Goal: Information Seeking & Learning: Find specific fact

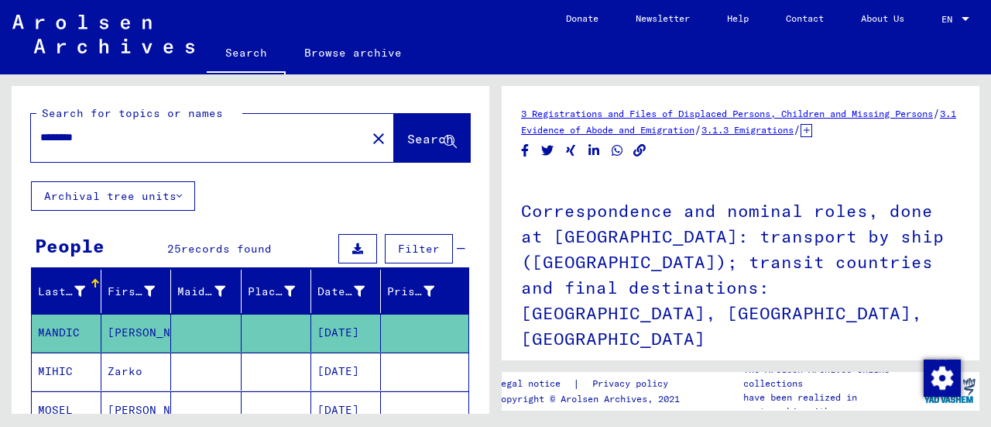
click at [296, 146] on div "********" at bounding box center [194, 137] width 326 height 35
drag, startPoint x: 249, startPoint y: 135, endPoint x: 0, endPoint y: 120, distance: 249.7
click at [0, 120] on div "Search for topics or names ******** close Search Archival tree units People 25 …" at bounding box center [247, 243] width 495 height 339
type input "**********"
click at [407, 134] on span "Search" at bounding box center [430, 138] width 46 height 15
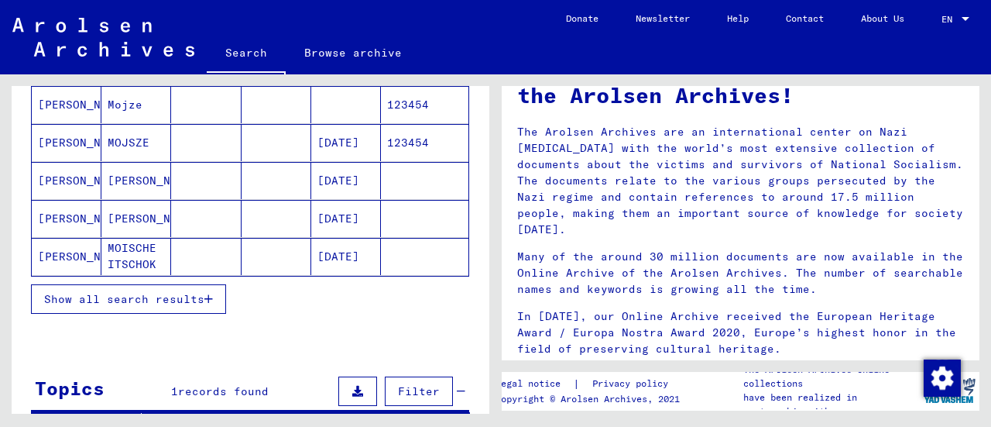
scroll to position [232, 0]
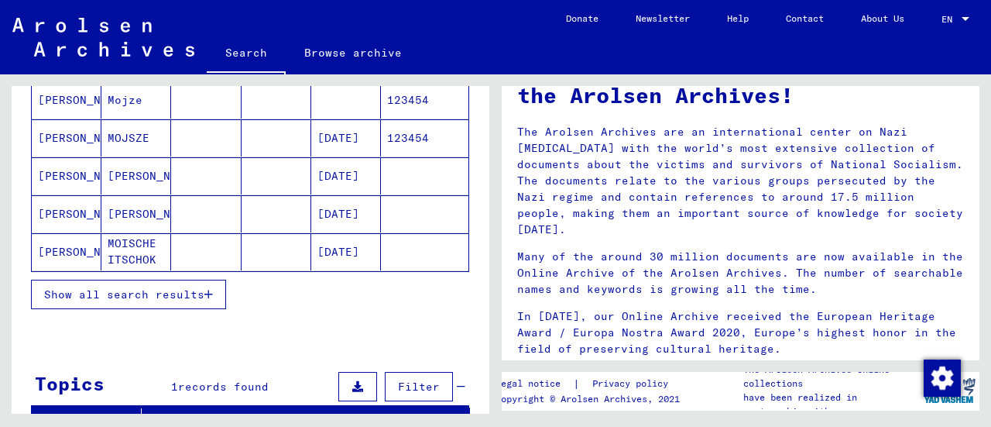
click at [171, 287] on span "Show all search results" at bounding box center [124, 294] width 160 height 14
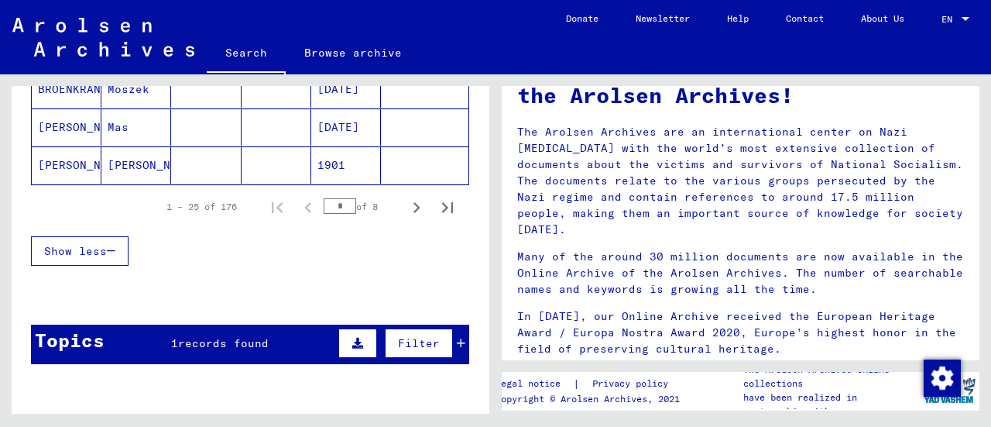
scroll to position [1006, 0]
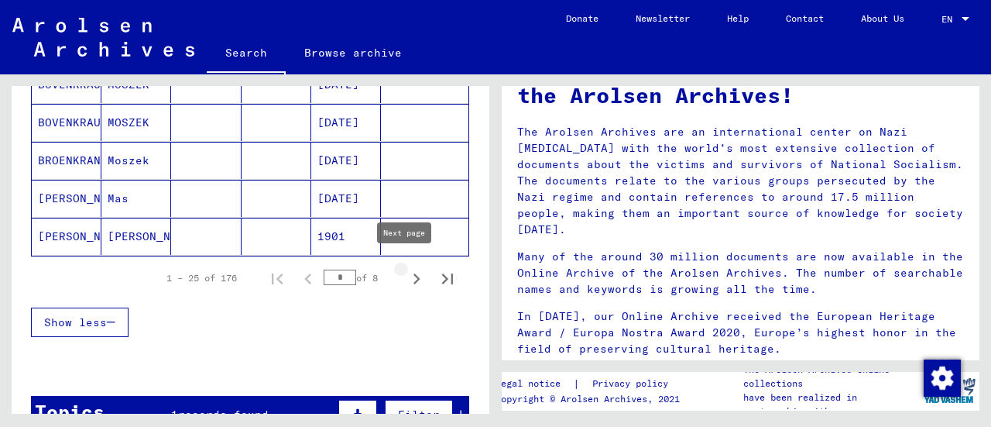
click at [406, 268] on icon "Next page" at bounding box center [417, 279] width 22 height 22
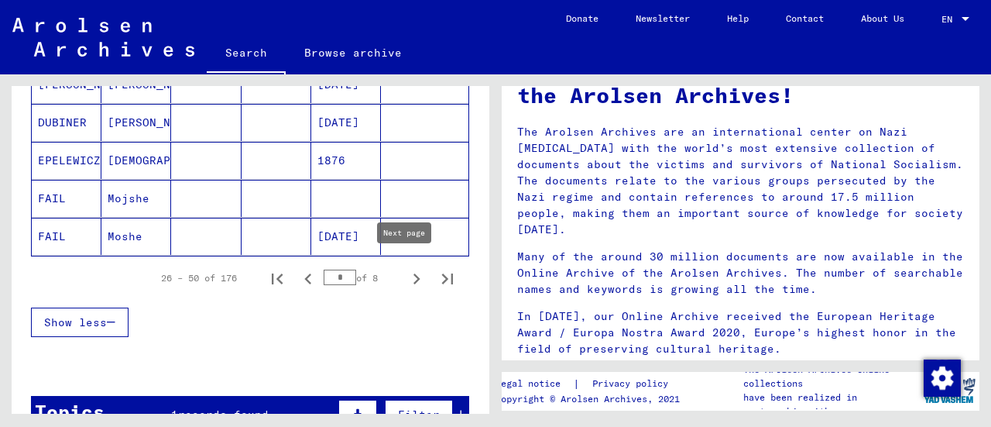
click at [410, 269] on icon "Next page" at bounding box center [417, 279] width 22 height 22
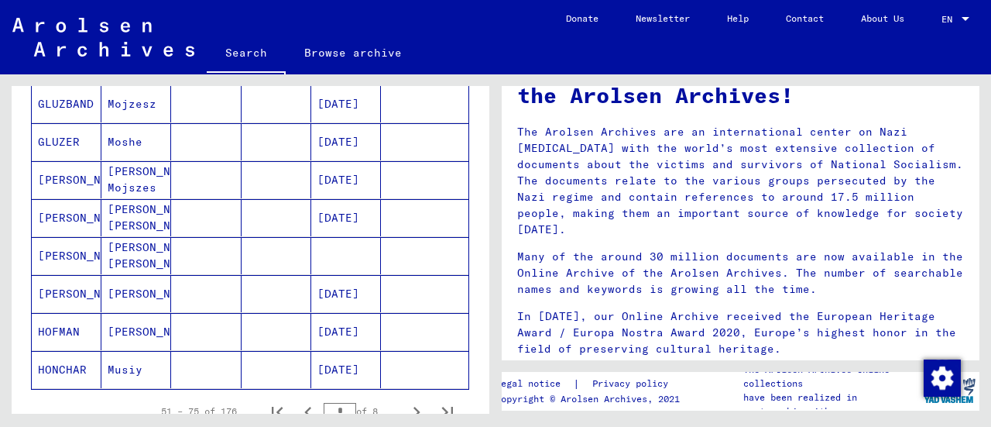
scroll to position [1149, 0]
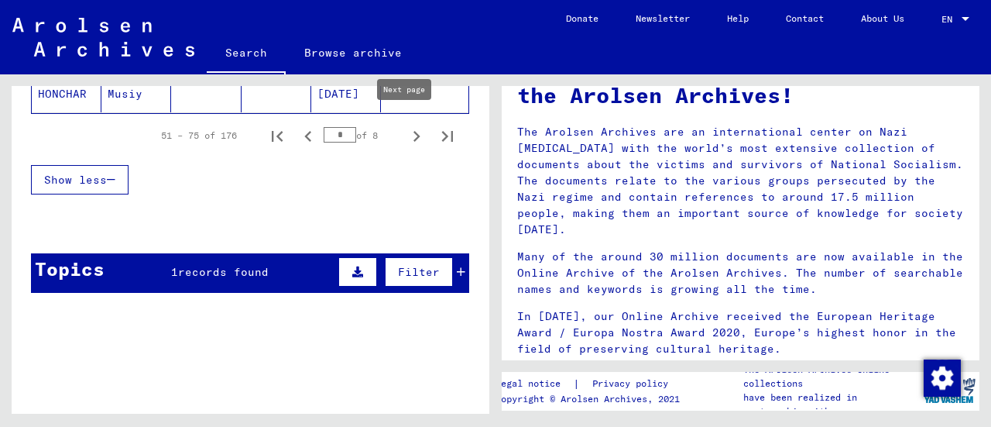
click at [401, 139] on button "Next page" at bounding box center [416, 135] width 31 height 31
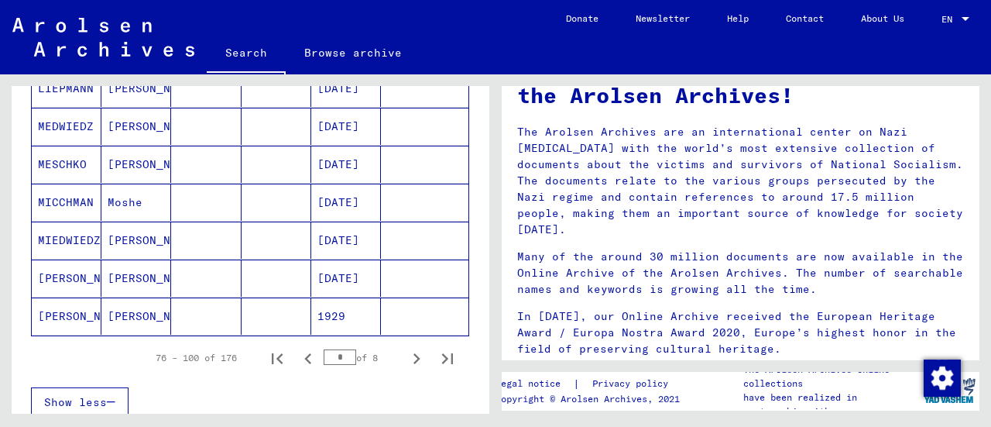
scroll to position [917, 0]
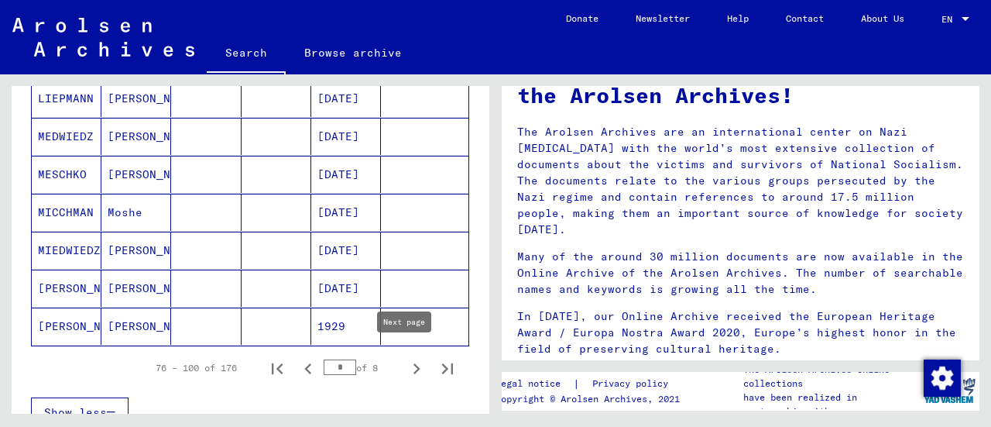
click at [412, 358] on icon "Next page" at bounding box center [417, 369] width 22 height 22
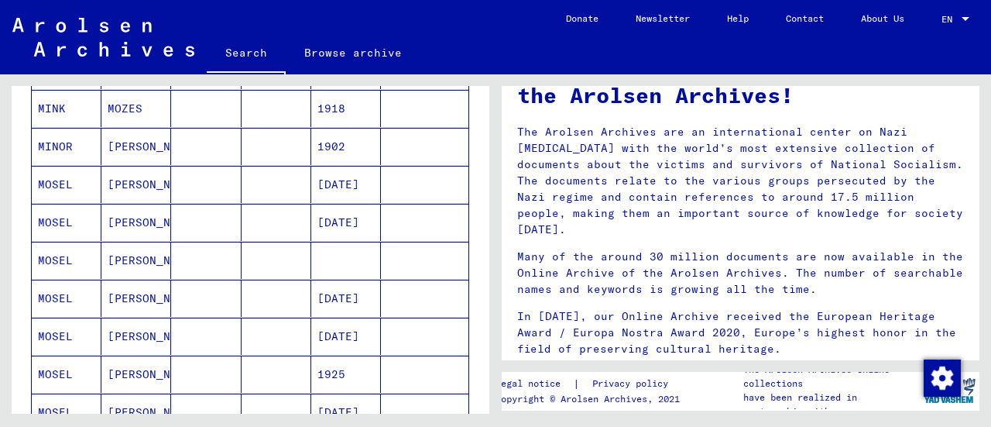
scroll to position [529, 0]
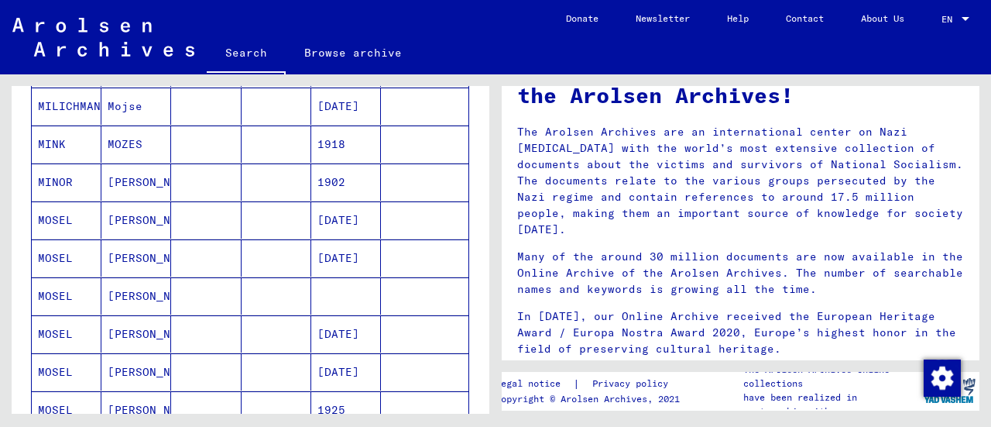
click at [60, 212] on mat-cell "MOSEL" at bounding box center [67, 219] width 70 height 37
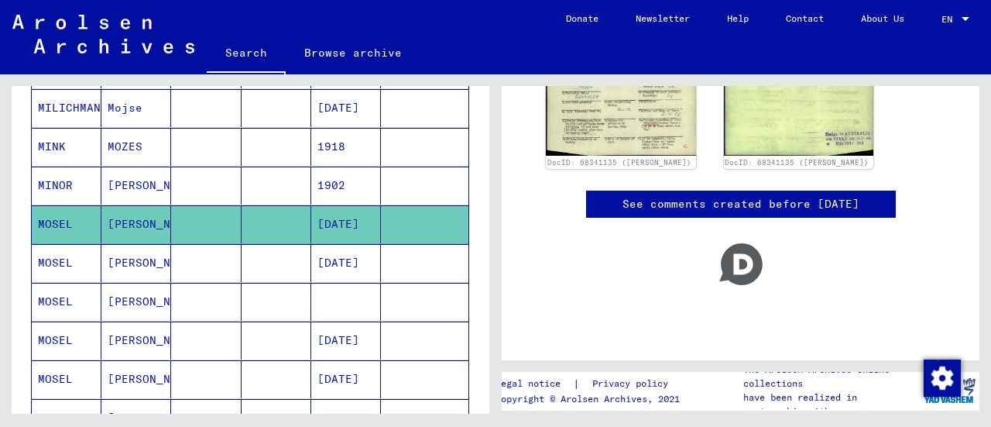
scroll to position [232, 0]
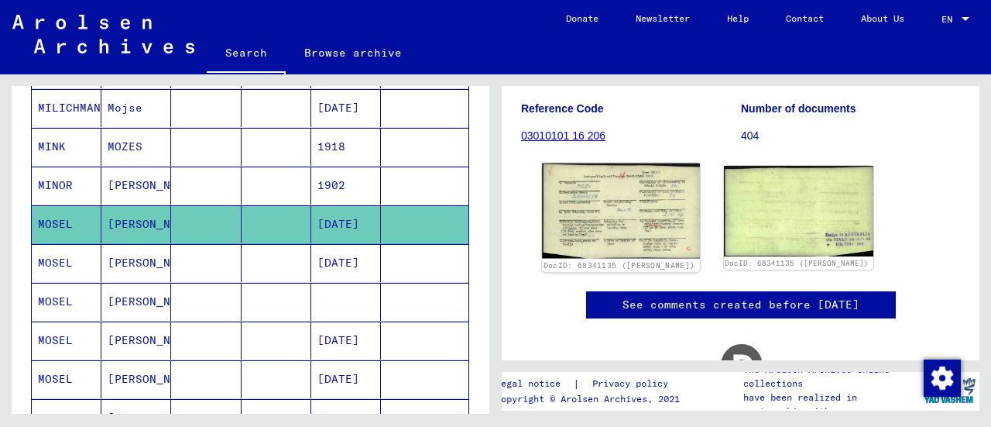
click at [605, 180] on img at bounding box center [620, 210] width 157 height 95
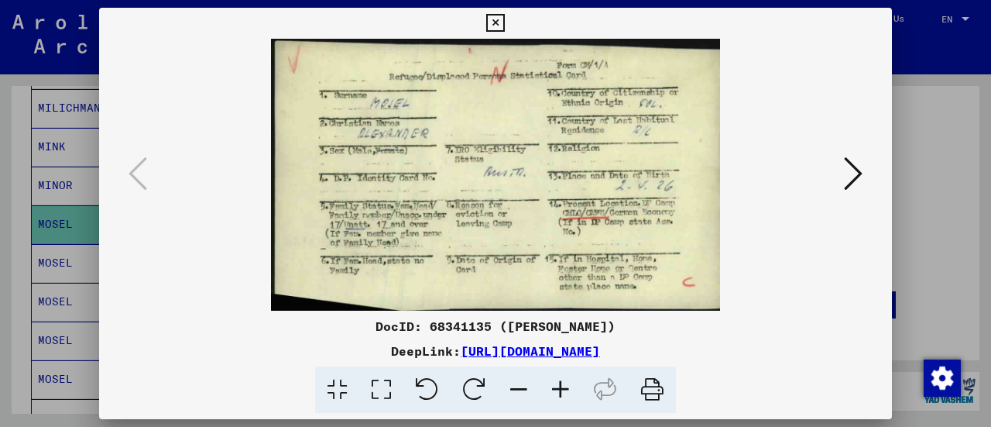
click at [553, 396] on icon at bounding box center [561, 389] width 42 height 47
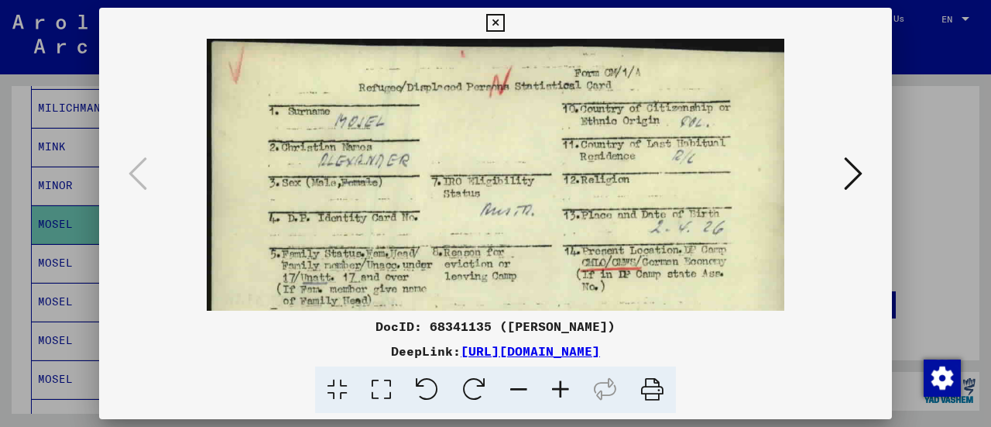
click at [553, 396] on icon at bounding box center [561, 389] width 42 height 47
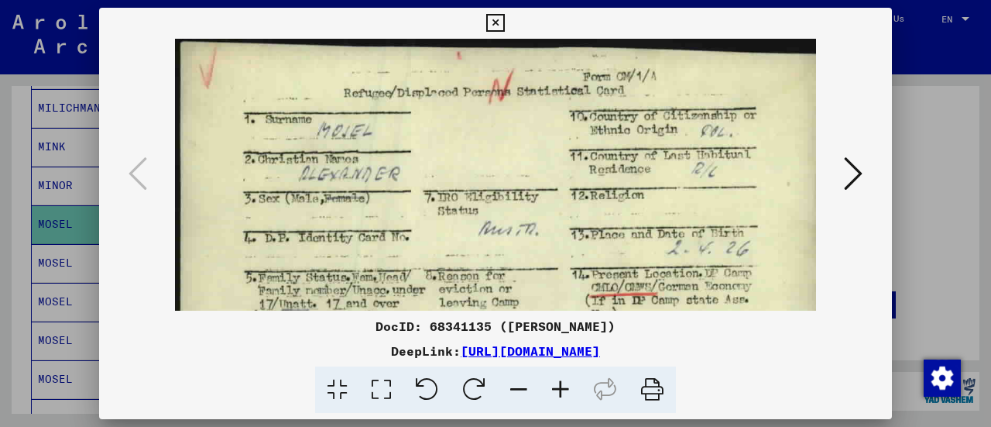
click at [553, 396] on icon at bounding box center [561, 389] width 42 height 47
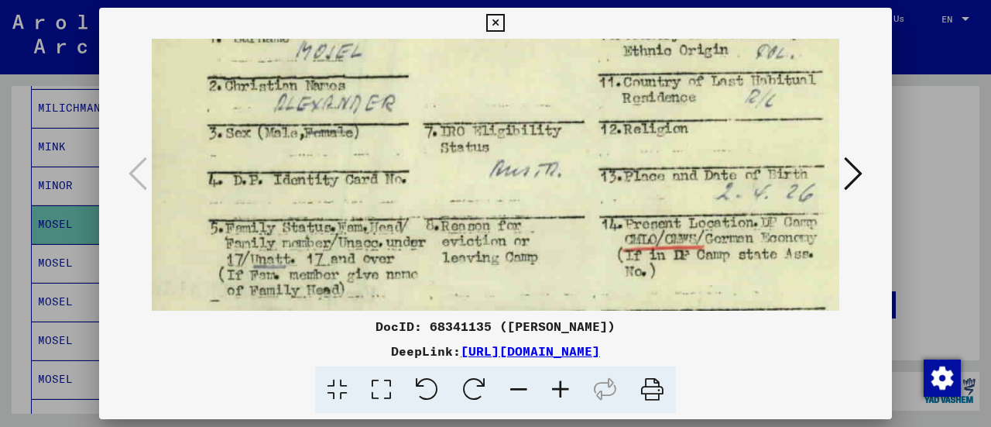
drag, startPoint x: 528, startPoint y: 144, endPoint x: 502, endPoint y: 46, distance: 101.0
click at [502, 46] on img at bounding box center [509, 173] width 769 height 465
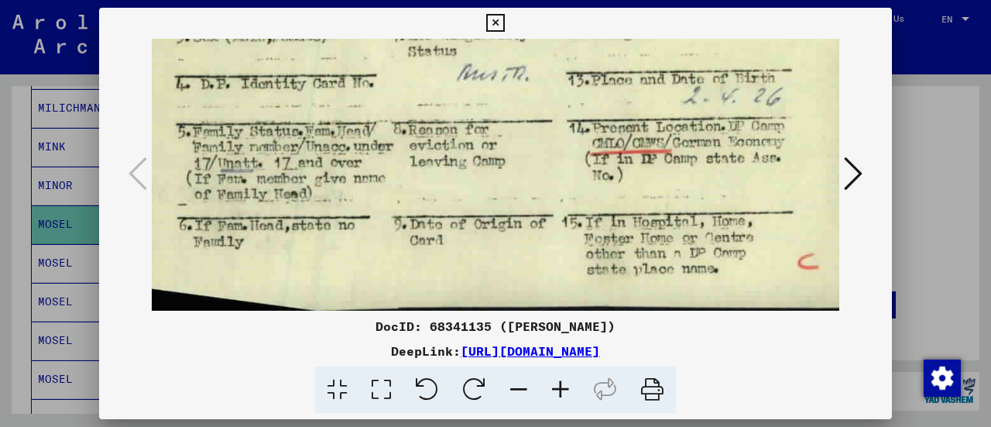
scroll to position [194, 62]
drag, startPoint x: 501, startPoint y: 242, endPoint x: 468, endPoint y: 104, distance: 142.3
click at [468, 104] on img at bounding box center [474, 77] width 769 height 465
click at [0, 219] on div at bounding box center [495, 213] width 991 height 427
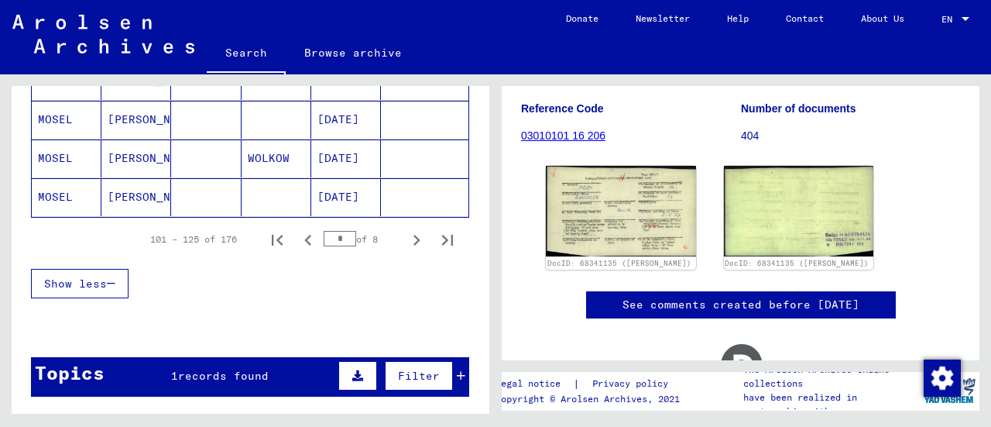
scroll to position [1076, 0]
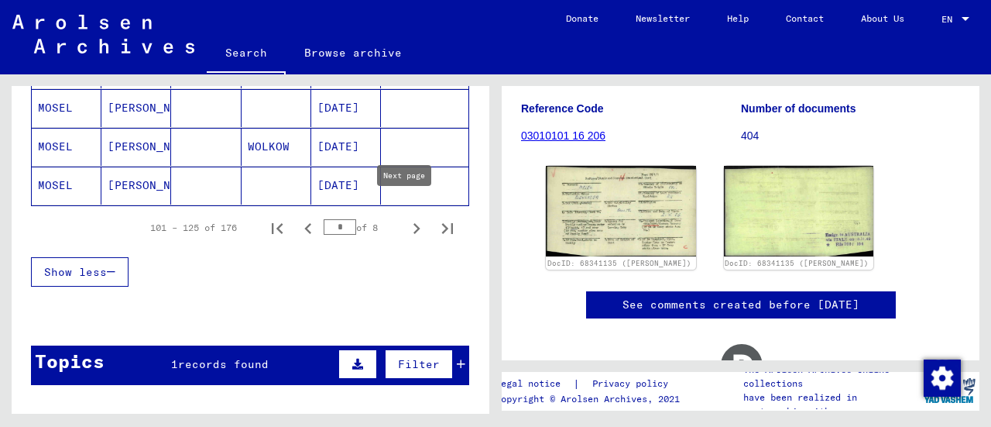
click at [409, 218] on icon "Next page" at bounding box center [417, 229] width 22 height 22
type input "*"
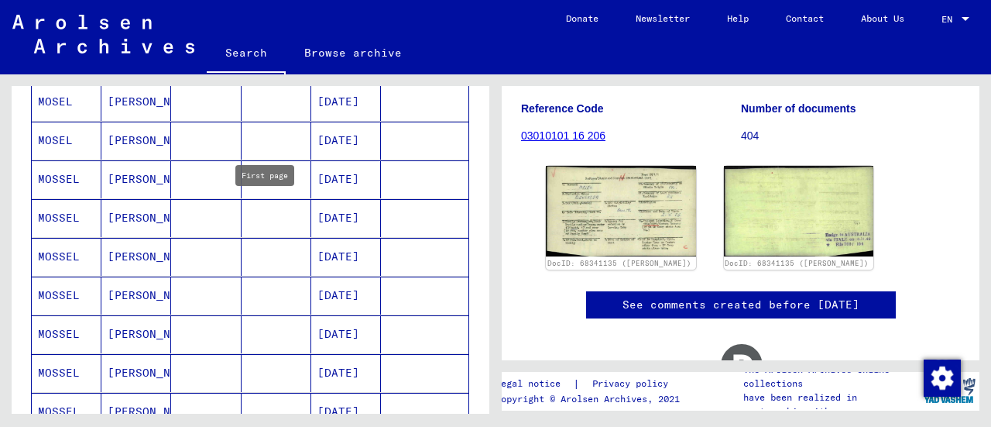
scroll to position [457, 0]
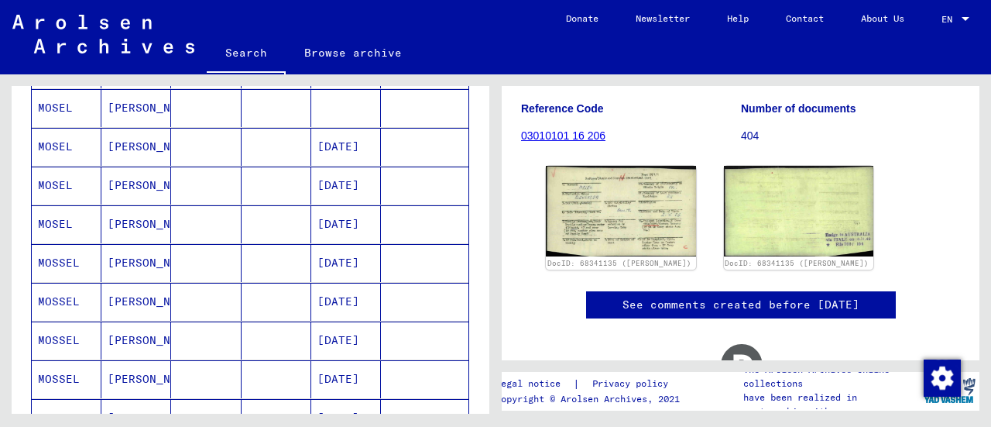
click at [48, 205] on mat-cell "MOSEL" at bounding box center [67, 224] width 70 height 38
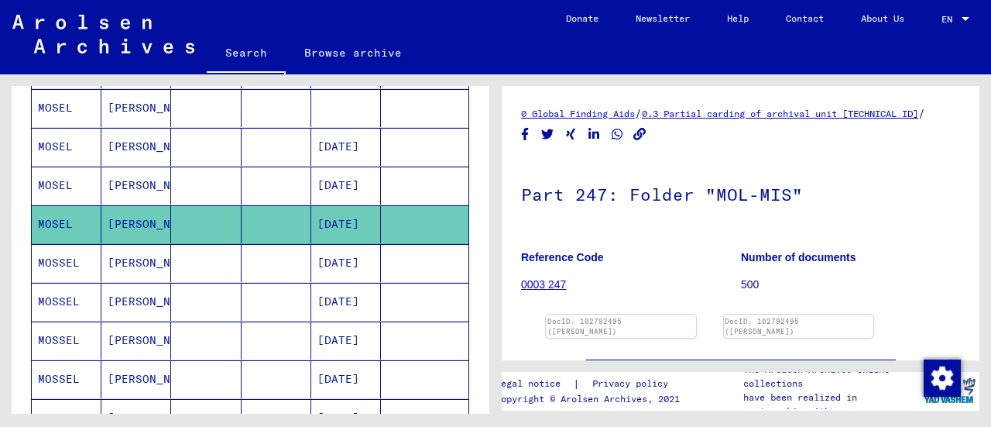
scroll to position [144, 0]
